Goal: Find specific page/section: Find specific page/section

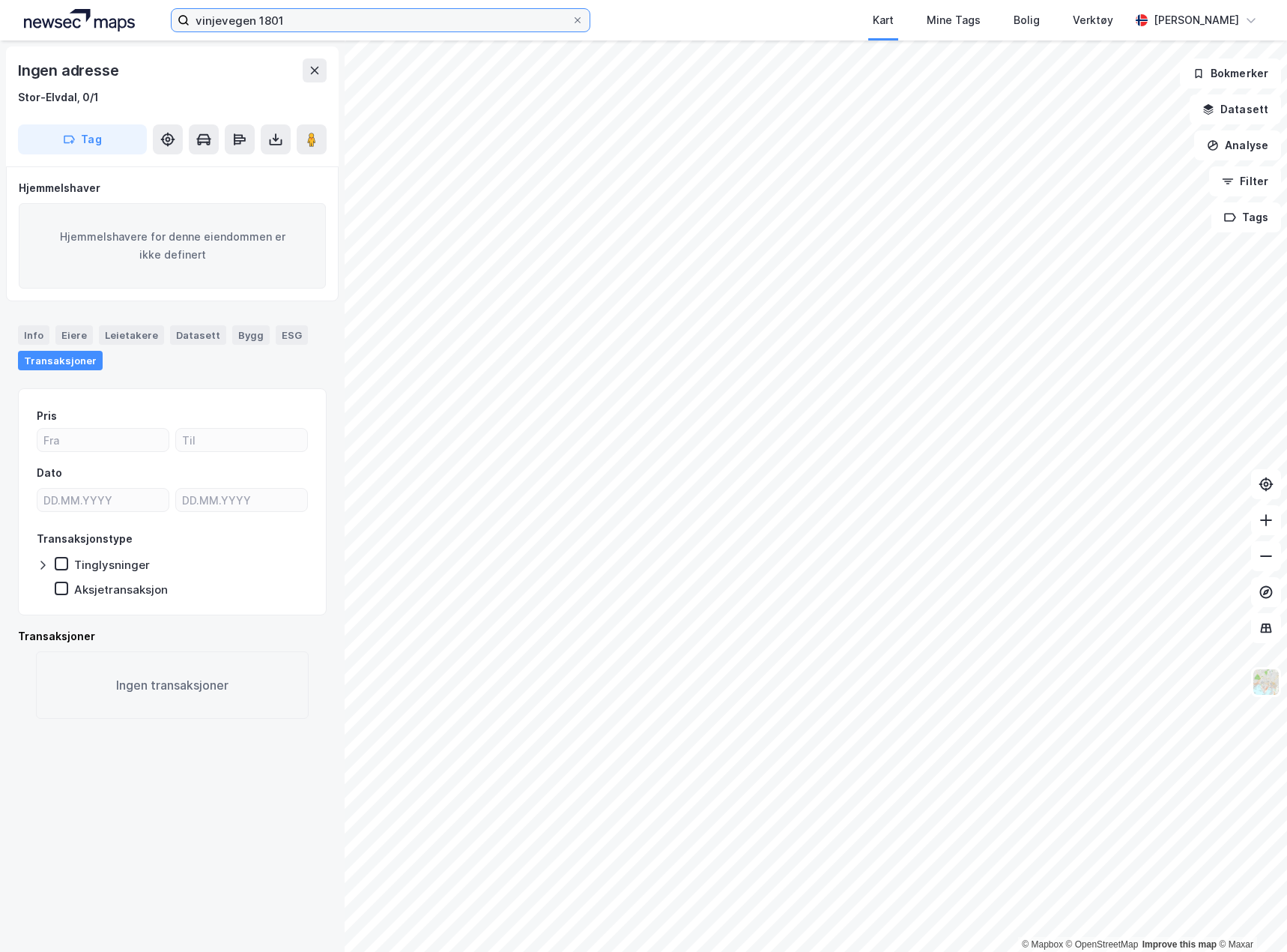
click at [302, 24] on input "vinjevegen 1801" at bounding box center [380, 21] width 382 height 23
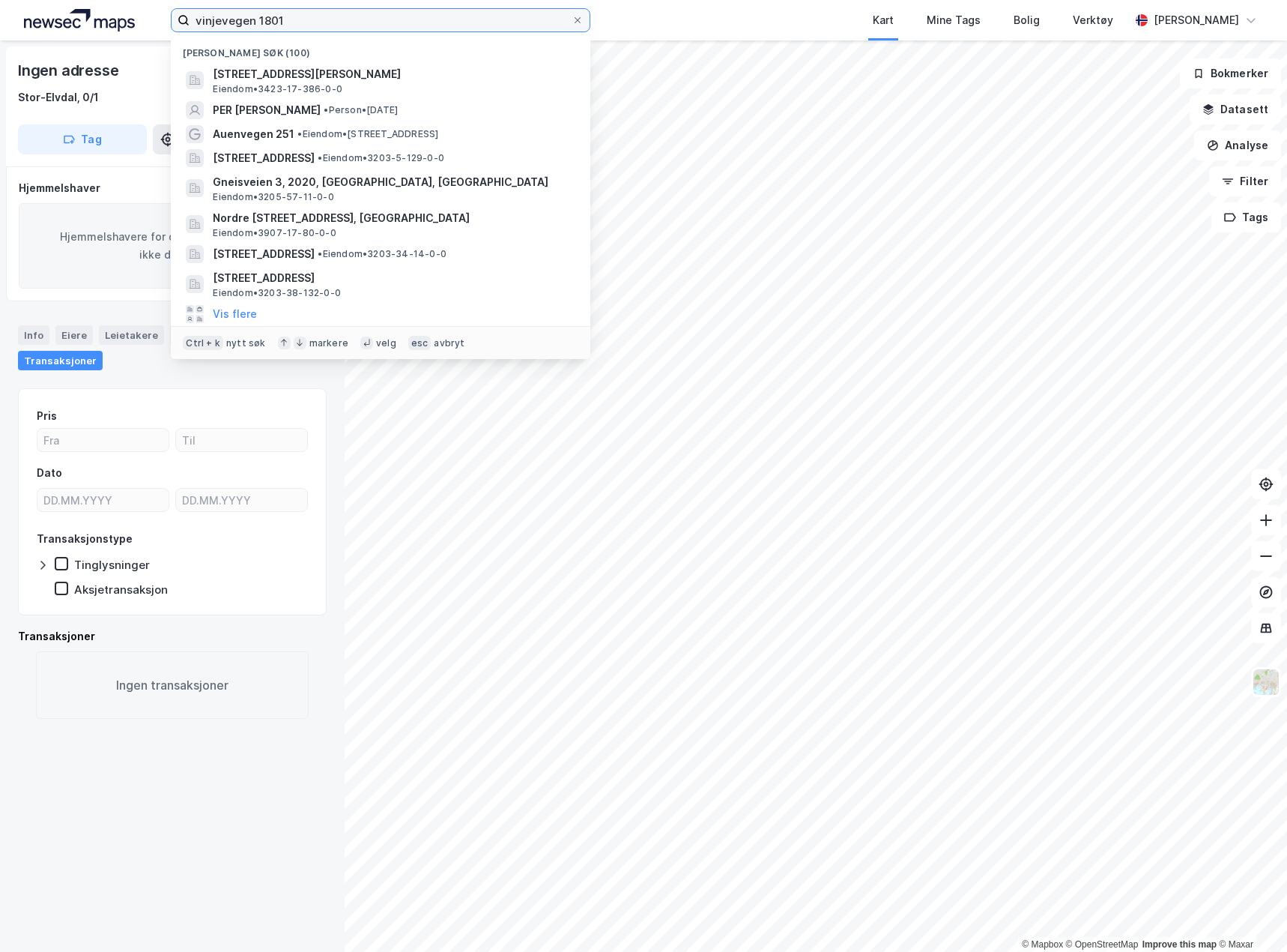
click at [302, 24] on input "vinjevegen 1801" at bounding box center [380, 21] width 382 height 23
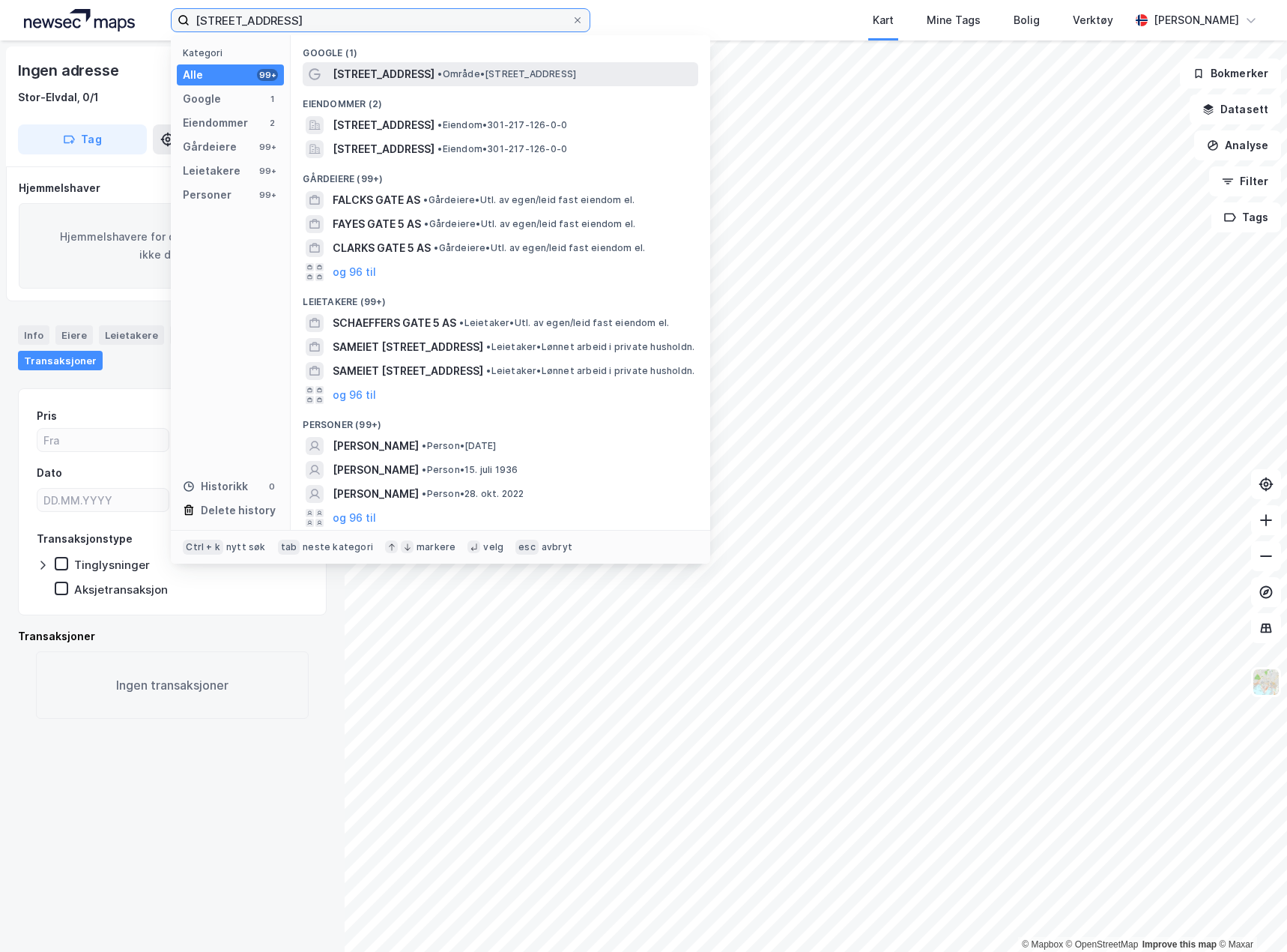
type input "[STREET_ADDRESS]"
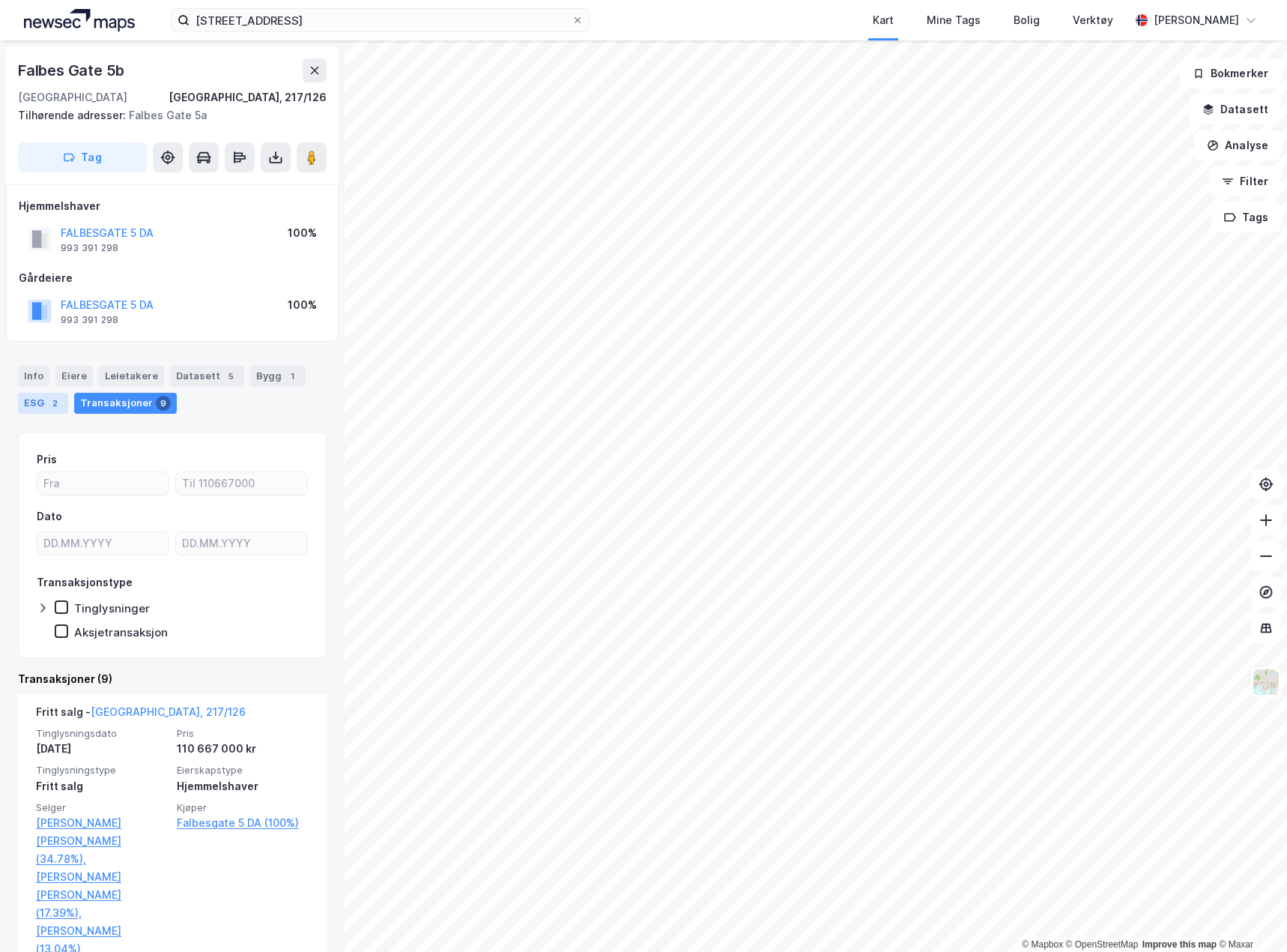
click at [42, 405] on div "ESG 2" at bounding box center [42, 403] width 50 height 21
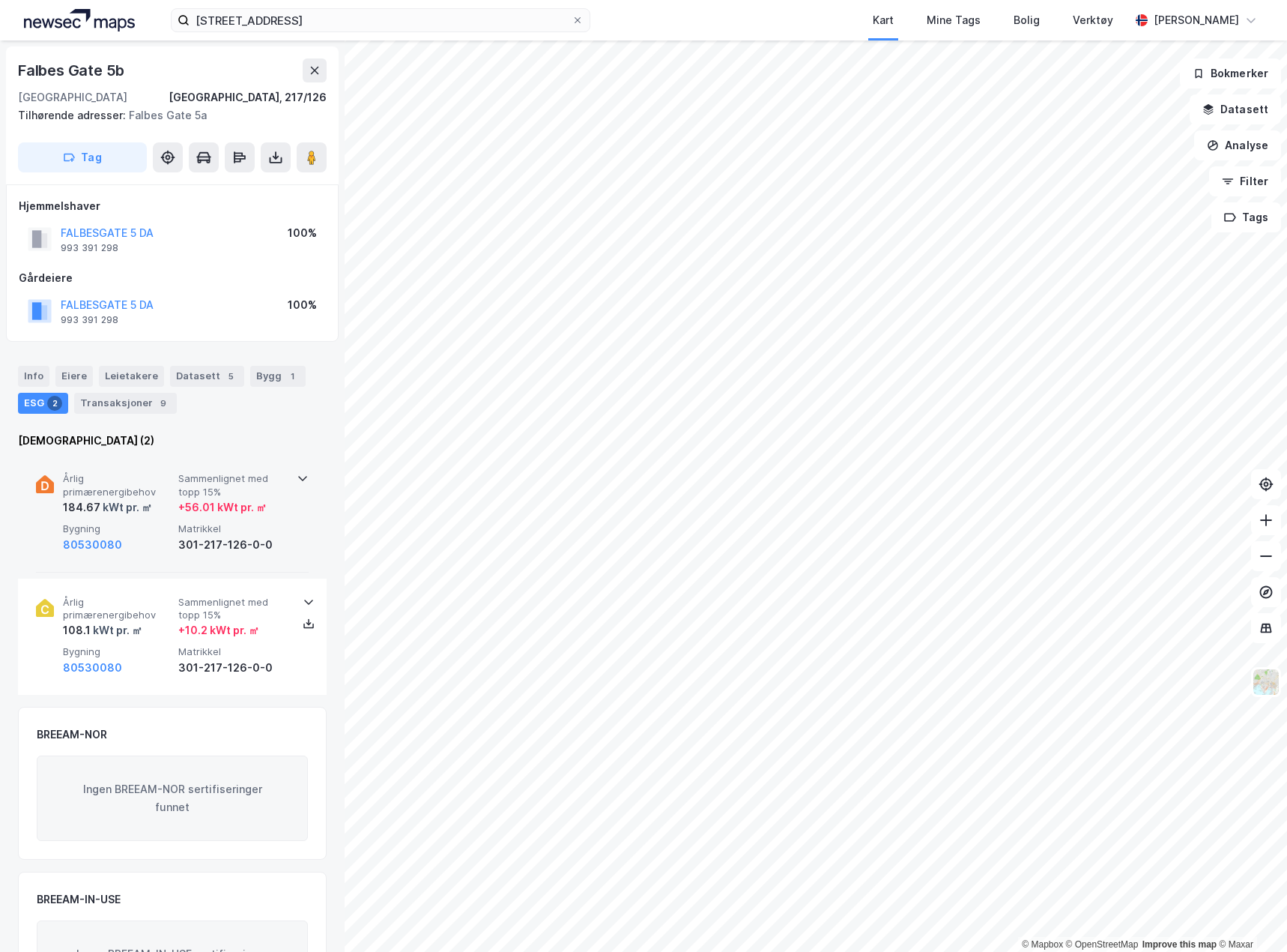
click at [278, 541] on div "301-217-126-0-0" at bounding box center [233, 544] width 109 height 18
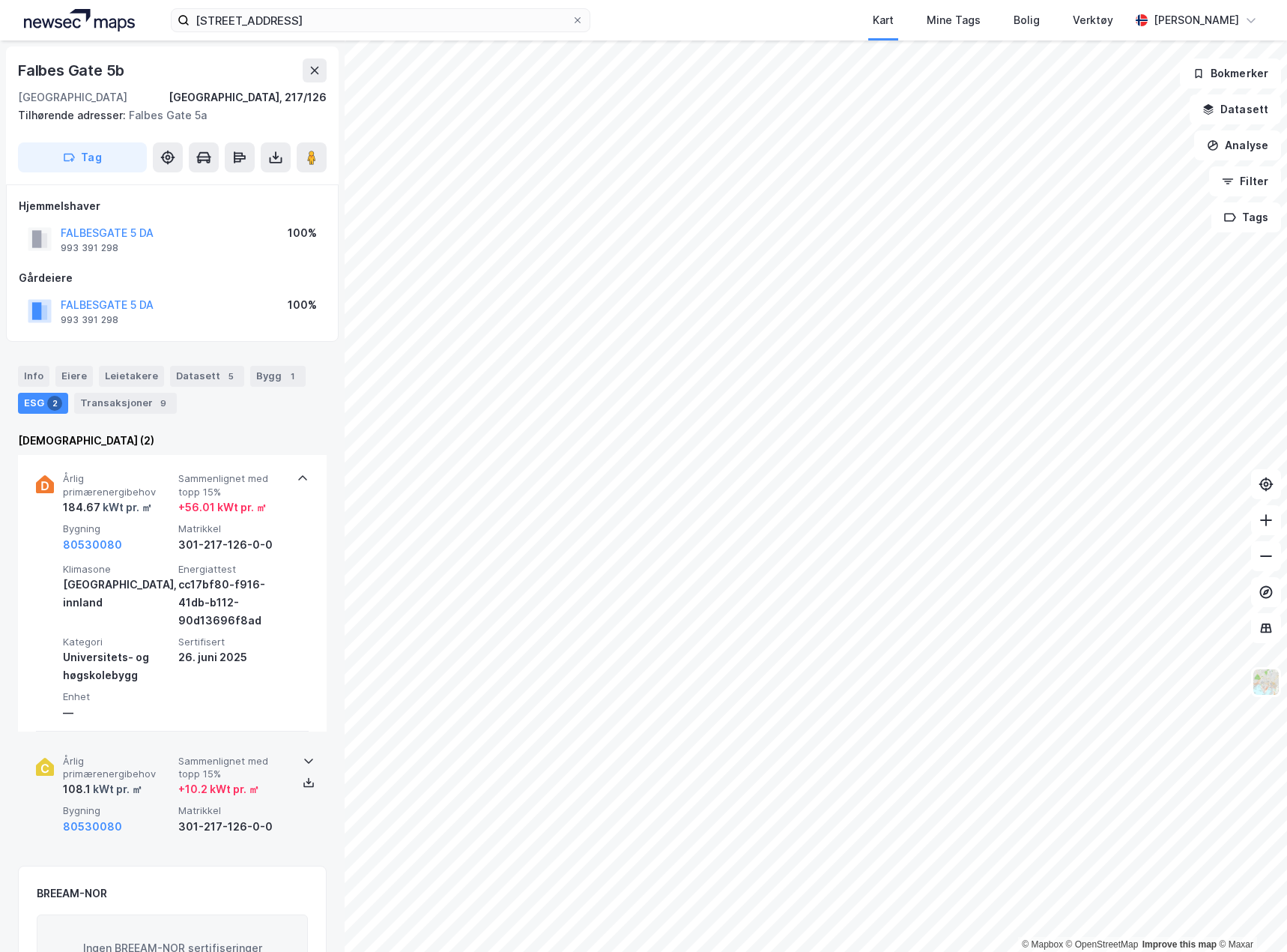
click at [279, 829] on div "301-217-126-0-0" at bounding box center [233, 826] width 109 height 18
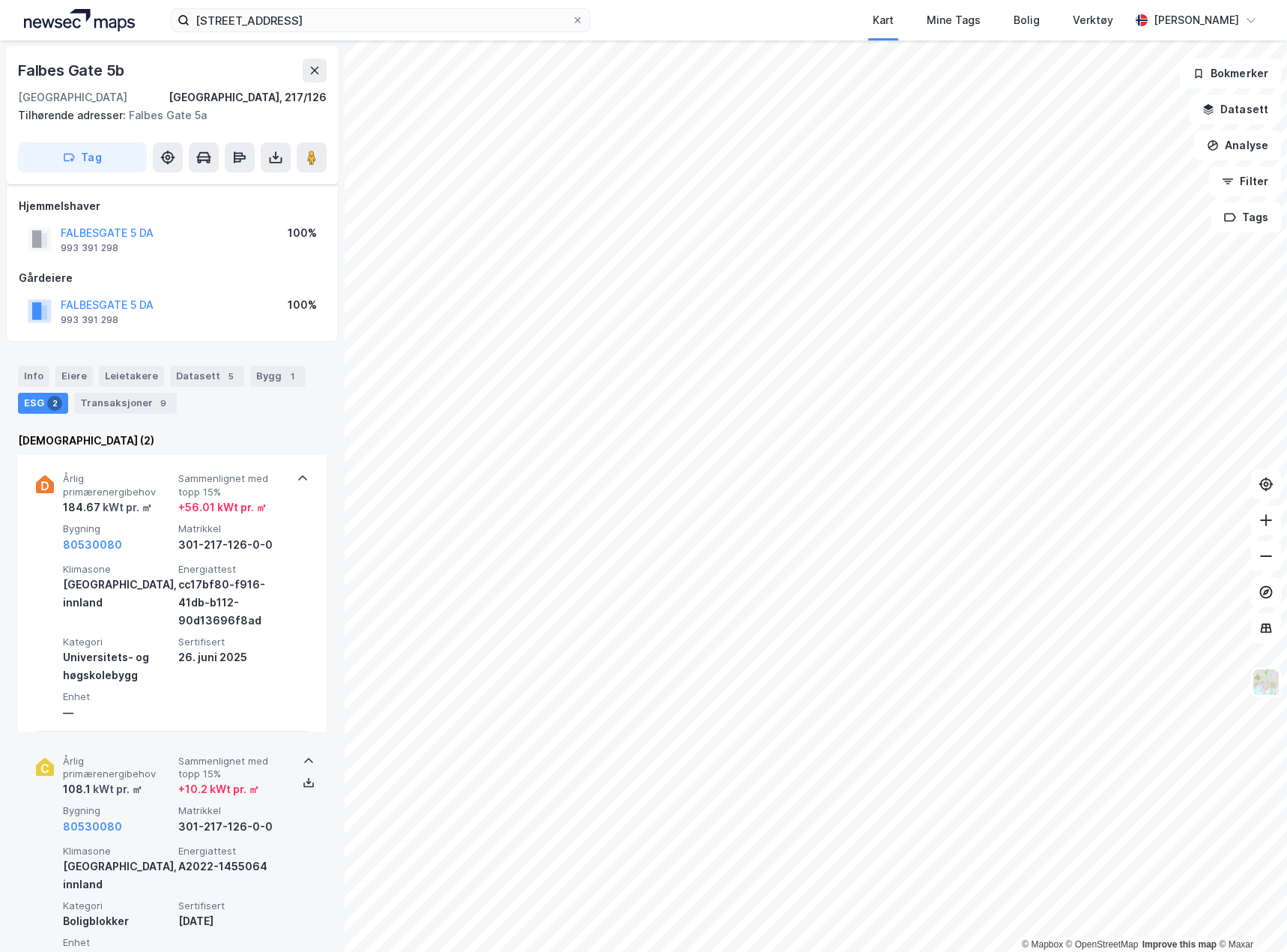
scroll to position [75, 0]
